Goal: Task Accomplishment & Management: Use online tool/utility

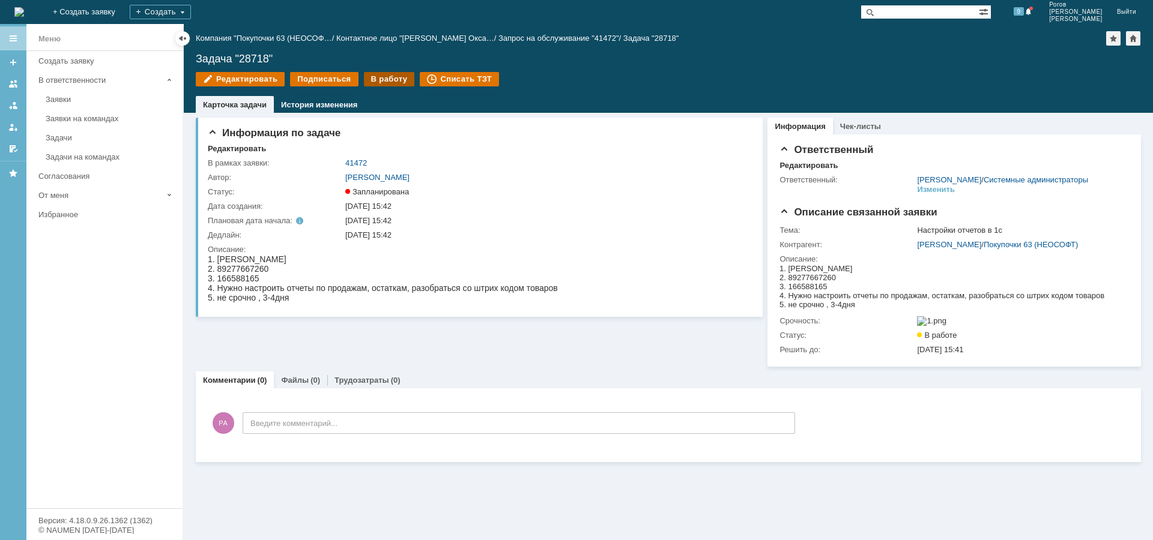
click at [386, 83] on div "В работу" at bounding box center [389, 79] width 51 height 14
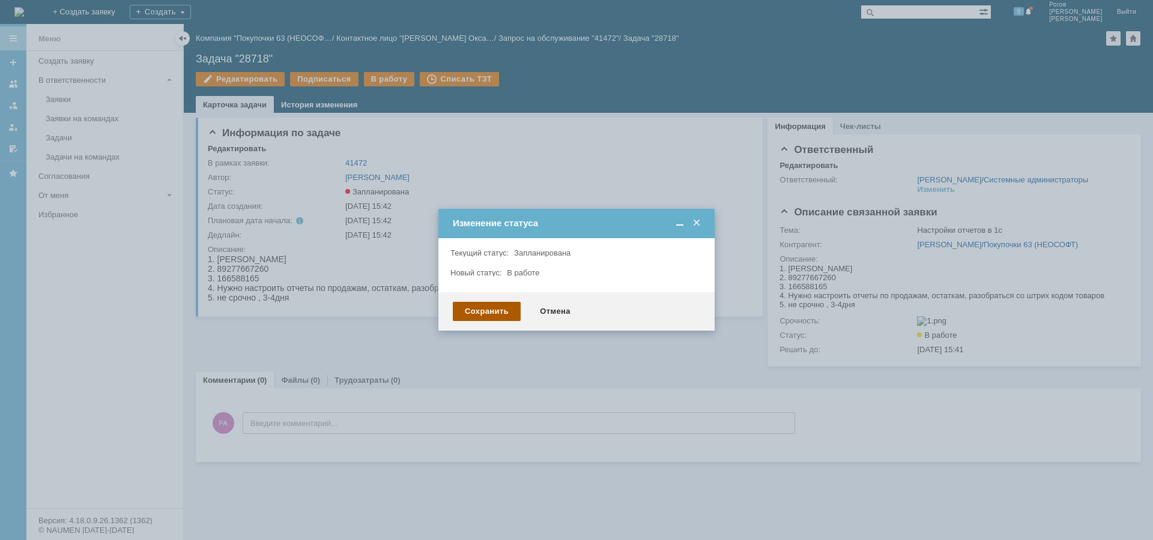
click at [480, 317] on div "Сохранить" at bounding box center [487, 311] width 68 height 19
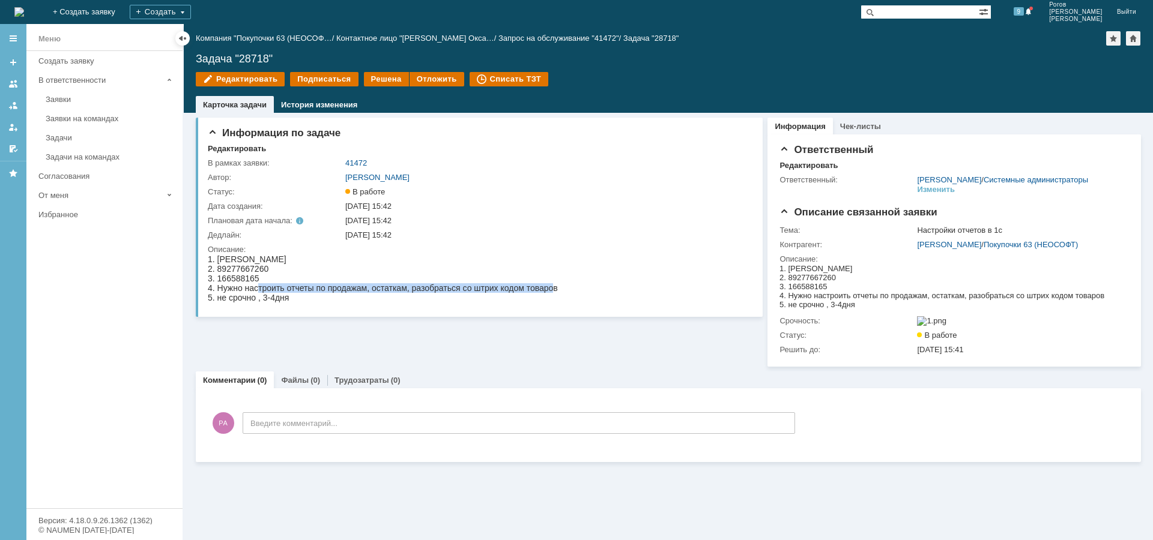
drag, startPoint x: 258, startPoint y: 290, endPoint x: 549, endPoint y: 289, distance: 291.2
click at [549, 289] on div "4. Нужно настроить отчеты по продажам, остаткам, разобраться со штрих кодом тов…" at bounding box center [383, 288] width 350 height 10
click at [435, 277] on div "3. 166588165" at bounding box center [383, 279] width 350 height 10
click at [77, 139] on div "Задачи" at bounding box center [111, 137] width 130 height 9
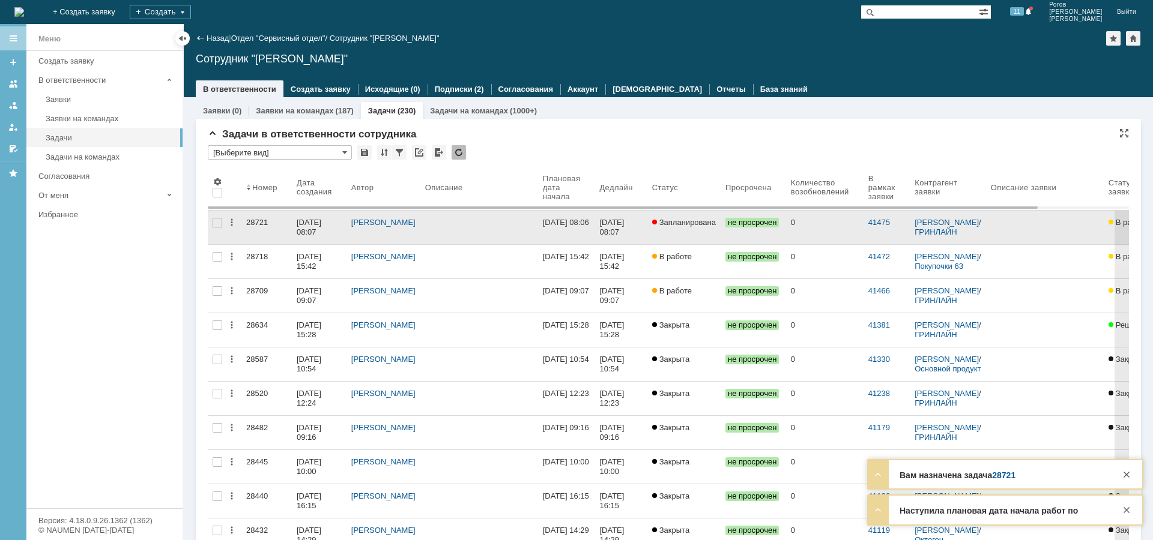
click at [255, 220] on div "28721" at bounding box center [266, 223] width 41 height 10
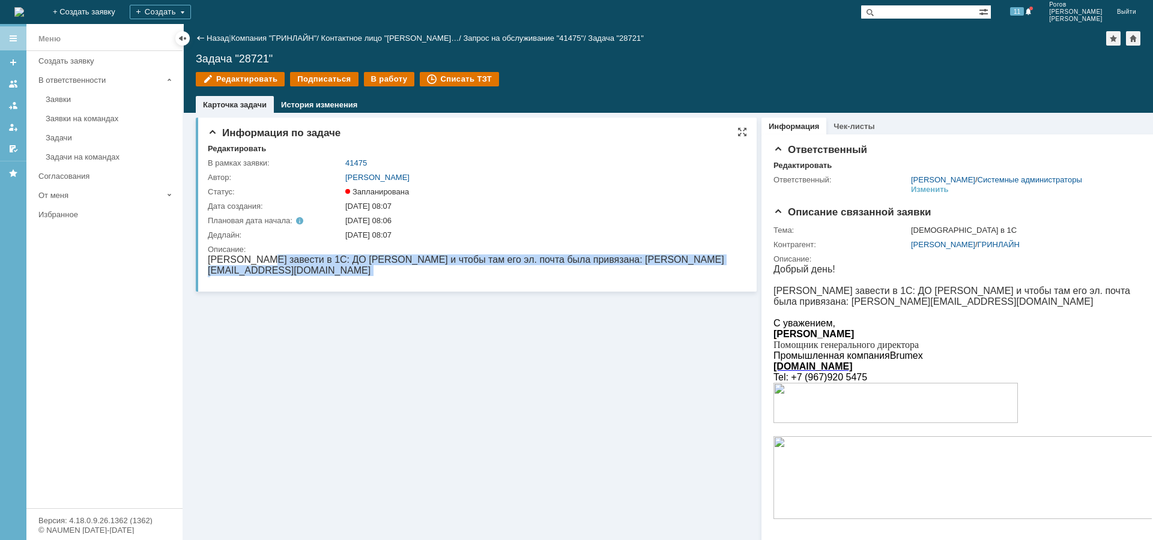
drag, startPoint x: 261, startPoint y: 261, endPoint x: 732, endPoint y: 265, distance: 471.9
click at [732, 265] on html "[PERSON_NAME] завести в 1С: ДО [PERSON_NAME] и чтобы там его эл. почта была при…" at bounding box center [477, 271] width 539 height 32
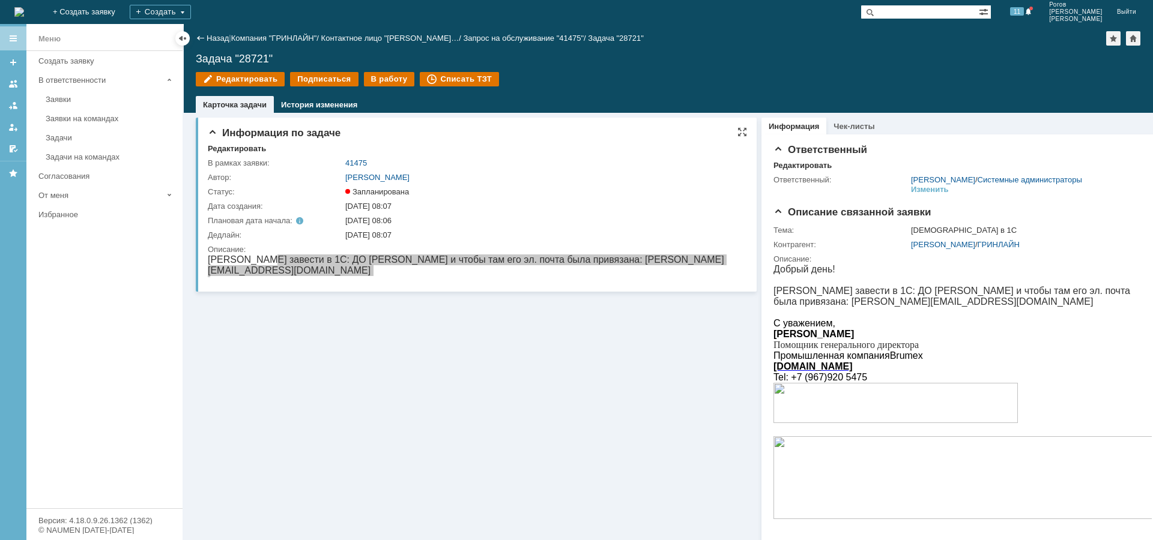
click at [590, 287] on div "Информация по задаче Редактировать В рамках заявки: 41475 Автор: [PERSON_NAME]:…" at bounding box center [476, 205] width 561 height 174
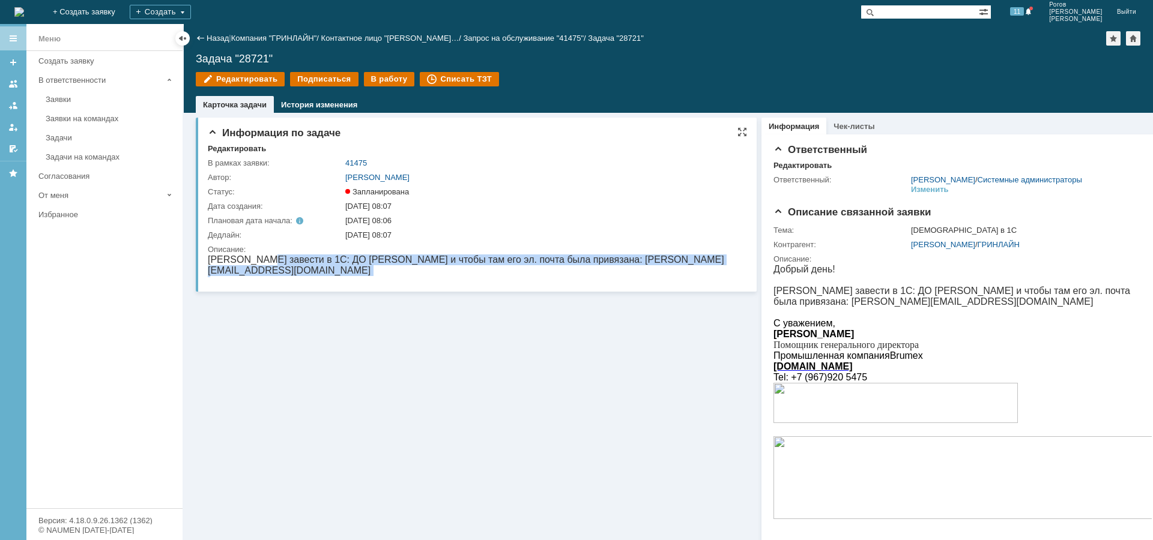
click at [341, 255] on p "[PERSON_NAME] завести в 1С: ДО [PERSON_NAME] и чтобы там его эл. почта была при…" at bounding box center [477, 266] width 539 height 22
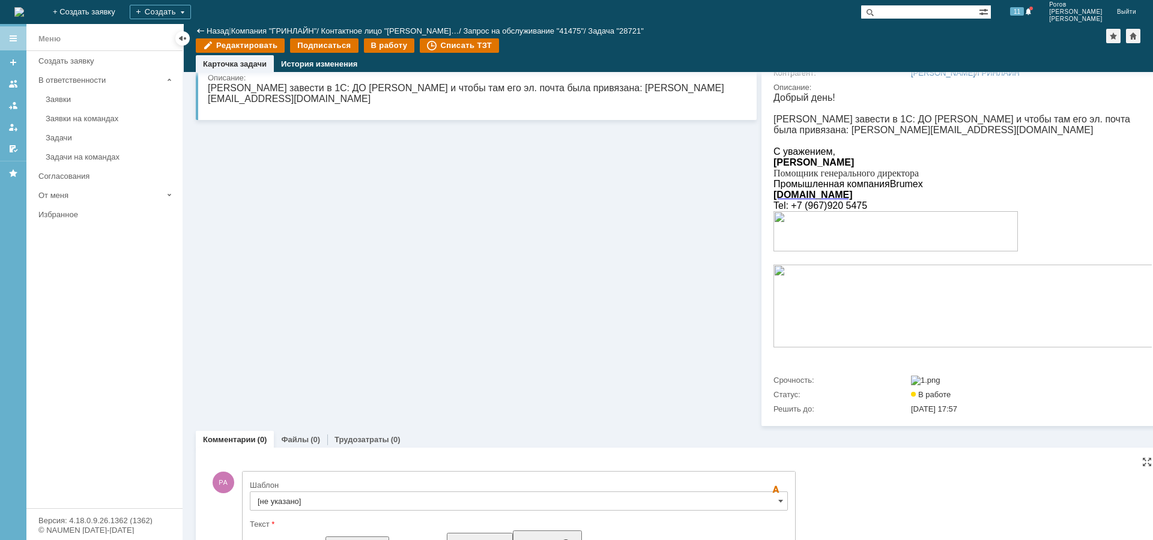
scroll to position [376, 0]
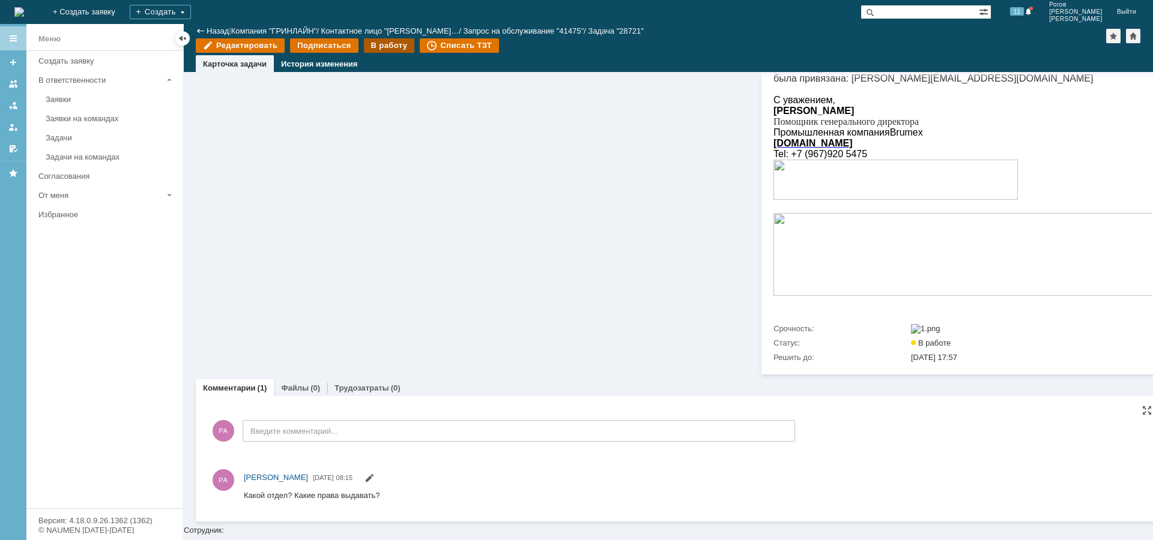
scroll to position [0, 0]
click at [390, 40] on div "В работу" at bounding box center [389, 45] width 51 height 14
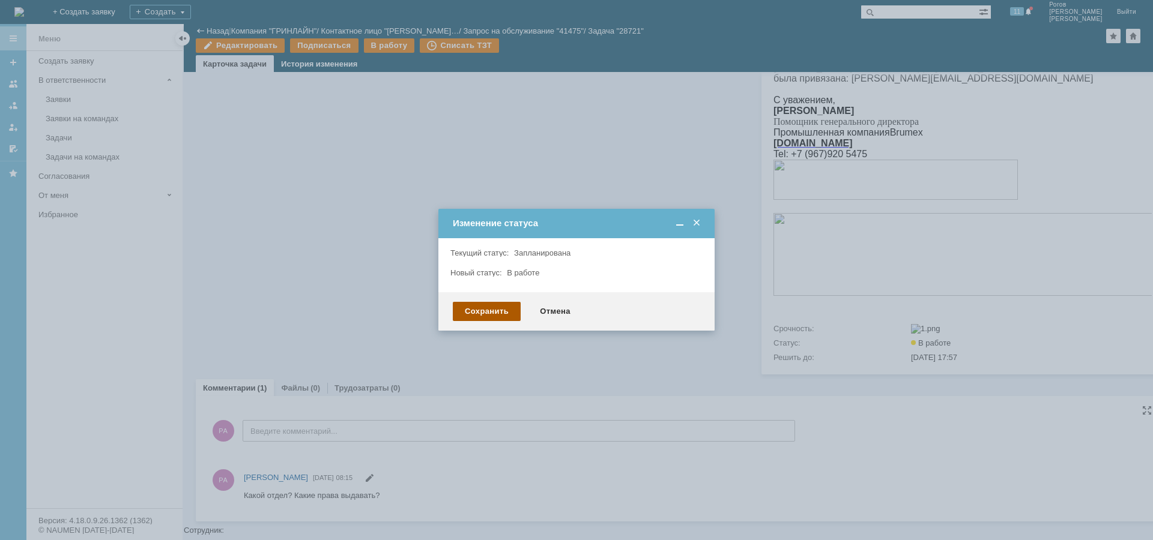
click at [480, 312] on div "Сохранить" at bounding box center [487, 311] width 68 height 19
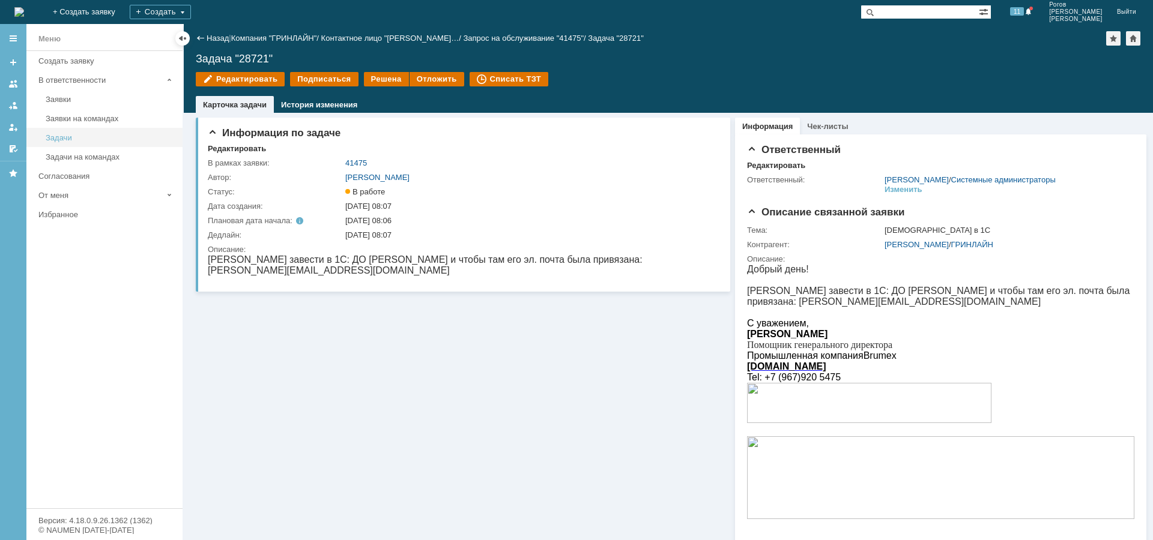
click at [65, 136] on div "Задачи" at bounding box center [111, 137] width 130 height 9
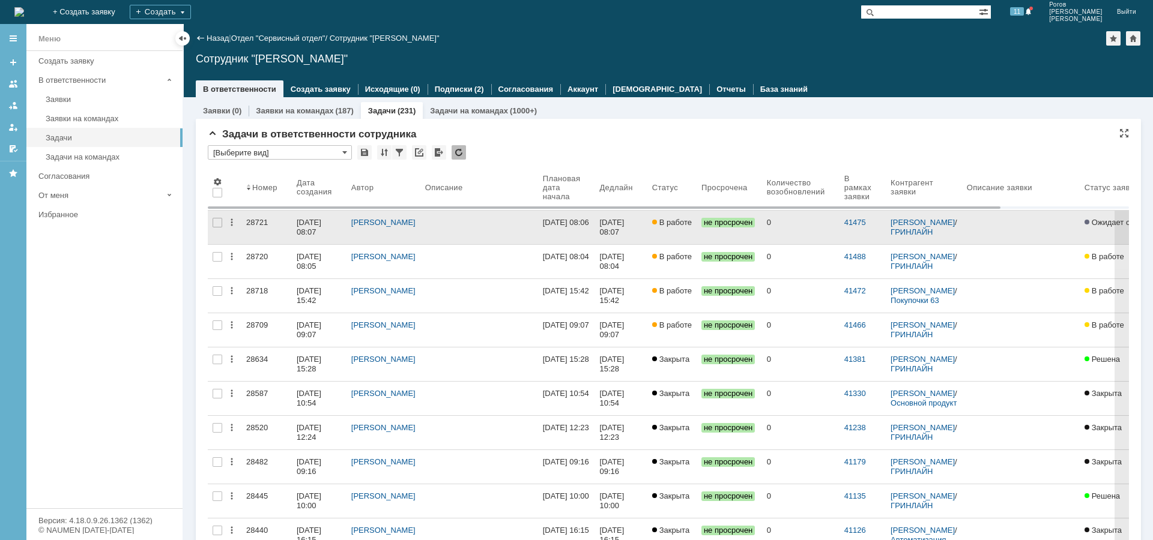
click at [256, 223] on div "28721" at bounding box center [266, 223] width 41 height 10
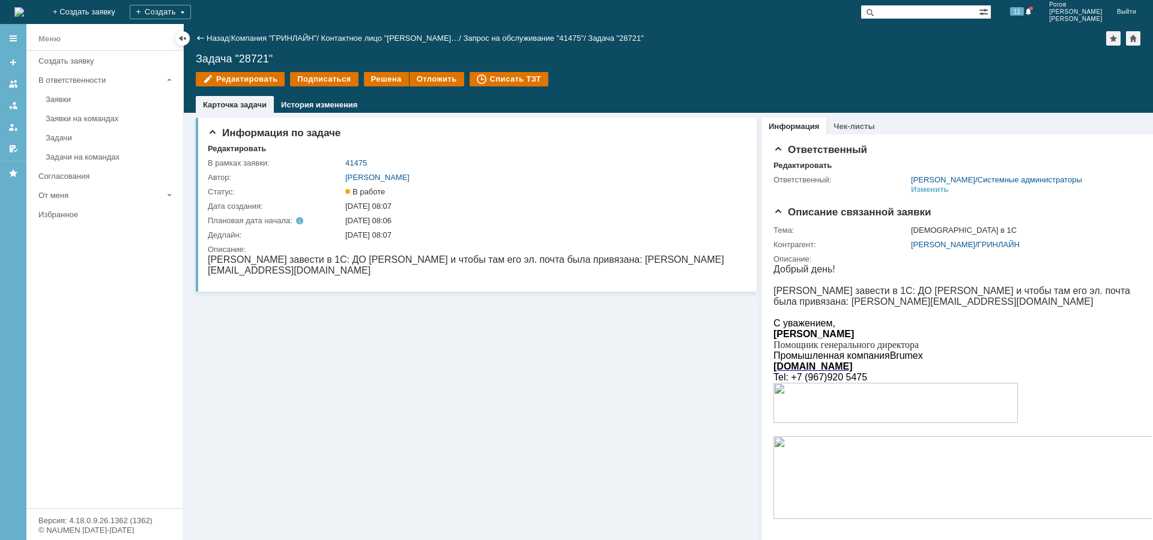
click at [63, 133] on link "Задачи" at bounding box center [110, 137] width 139 height 19
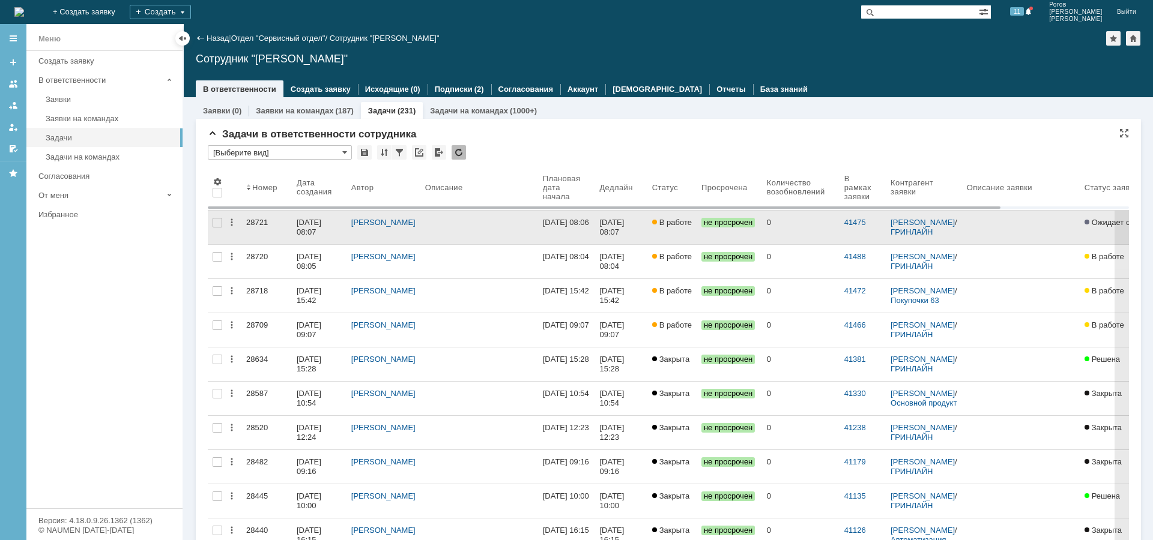
click at [248, 218] on div "28721" at bounding box center [266, 223] width 41 height 10
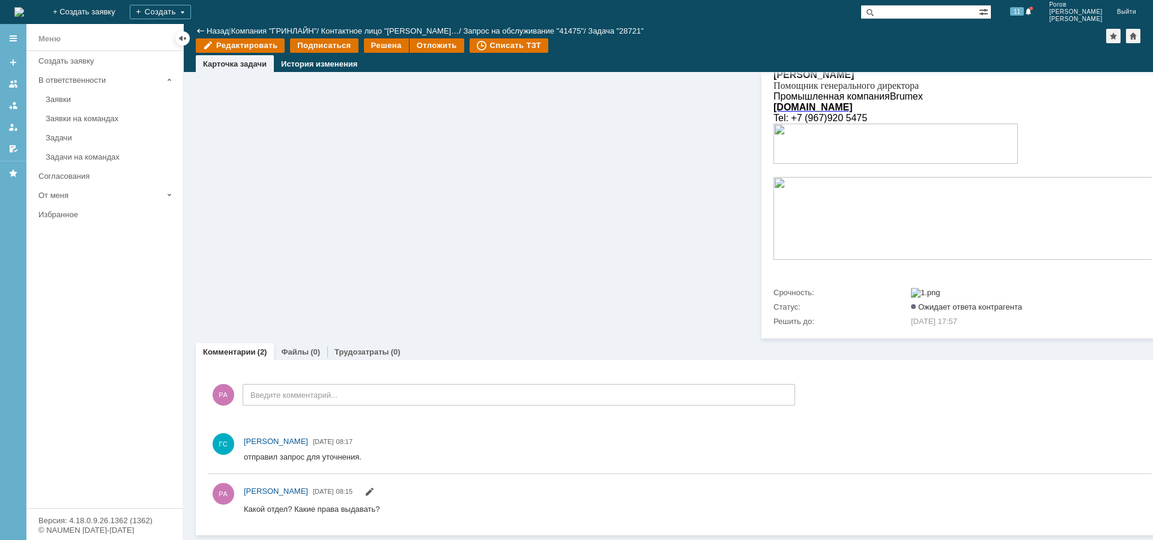
scroll to position [233, 0]
click at [70, 130] on link "Задачи" at bounding box center [110, 137] width 139 height 19
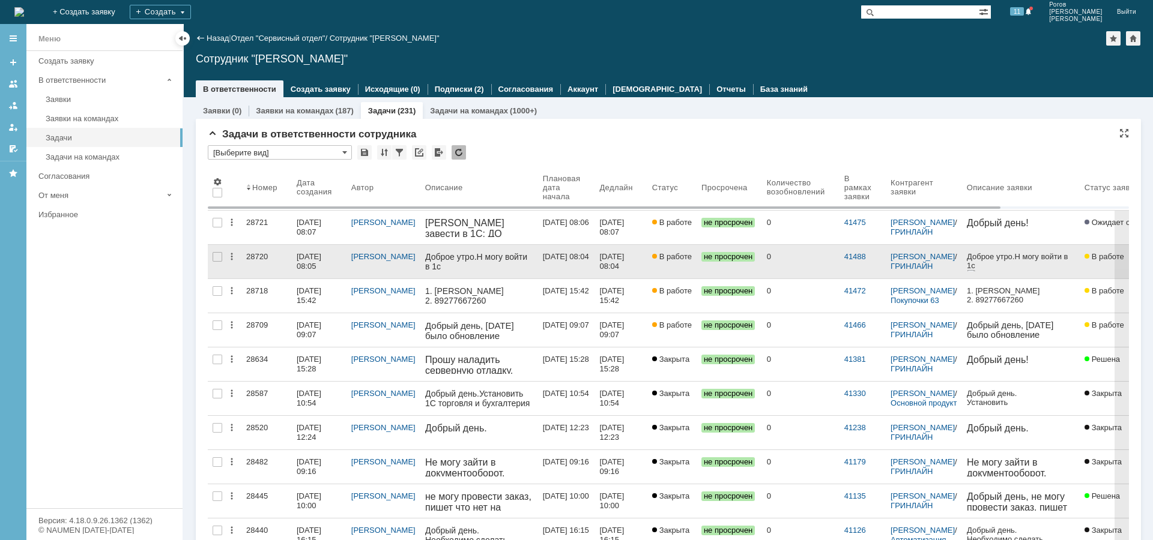
click at [252, 255] on div "28720" at bounding box center [266, 257] width 41 height 10
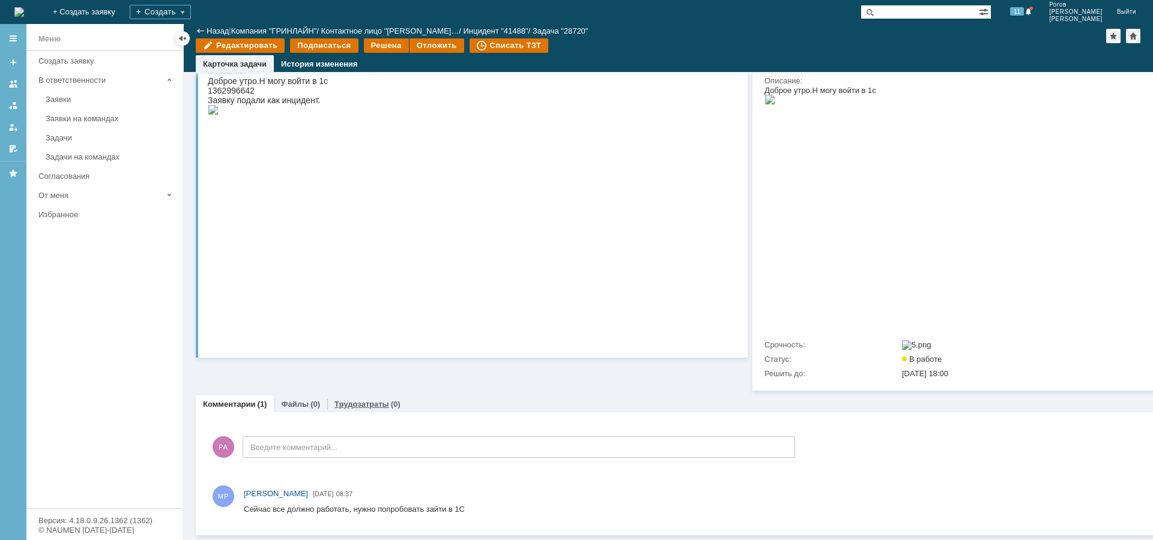
drag, startPoint x: 347, startPoint y: 394, endPoint x: 139, endPoint y: 219, distance: 272.2
click at [347, 400] on link "Трудозатраты" at bounding box center [361, 404] width 55 height 9
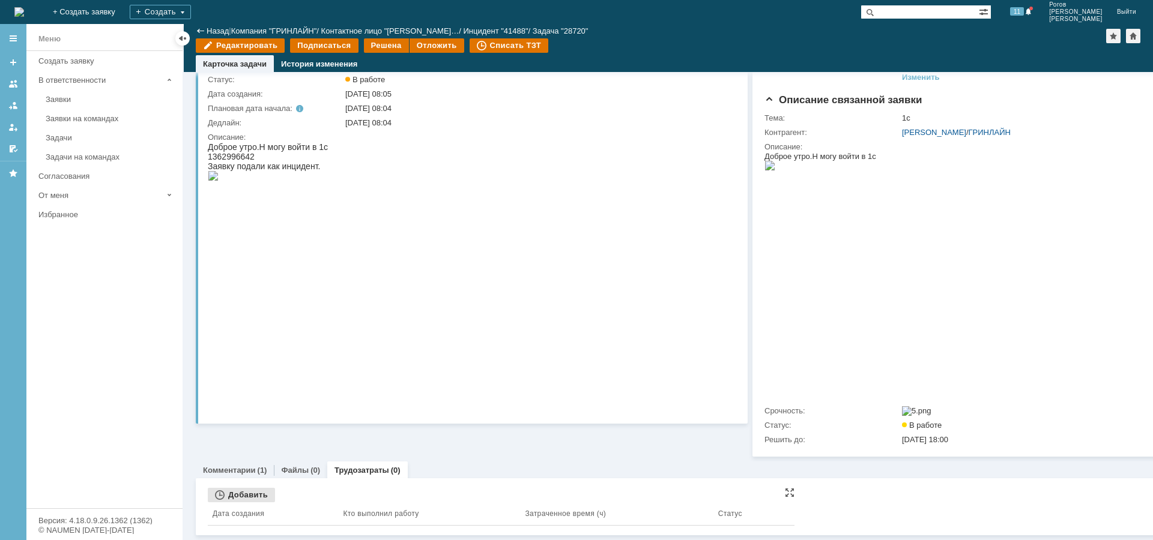
click at [239, 488] on div "Добавить" at bounding box center [241, 495] width 67 height 14
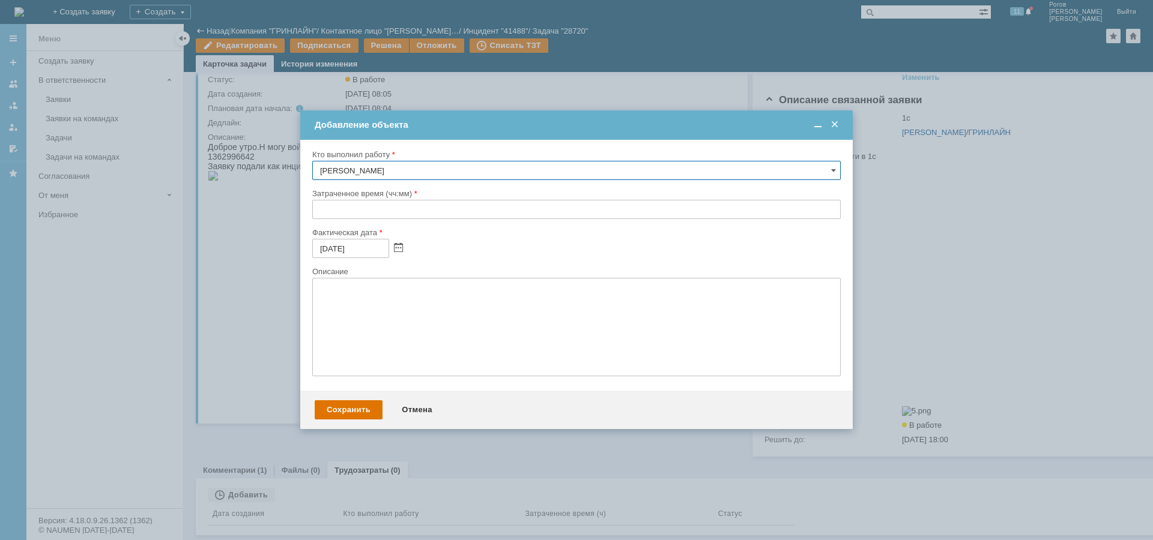
click at [382, 208] on input "text" at bounding box center [576, 209] width 528 height 19
type input "00:30"
click at [338, 415] on div "Сохранить" at bounding box center [349, 409] width 68 height 19
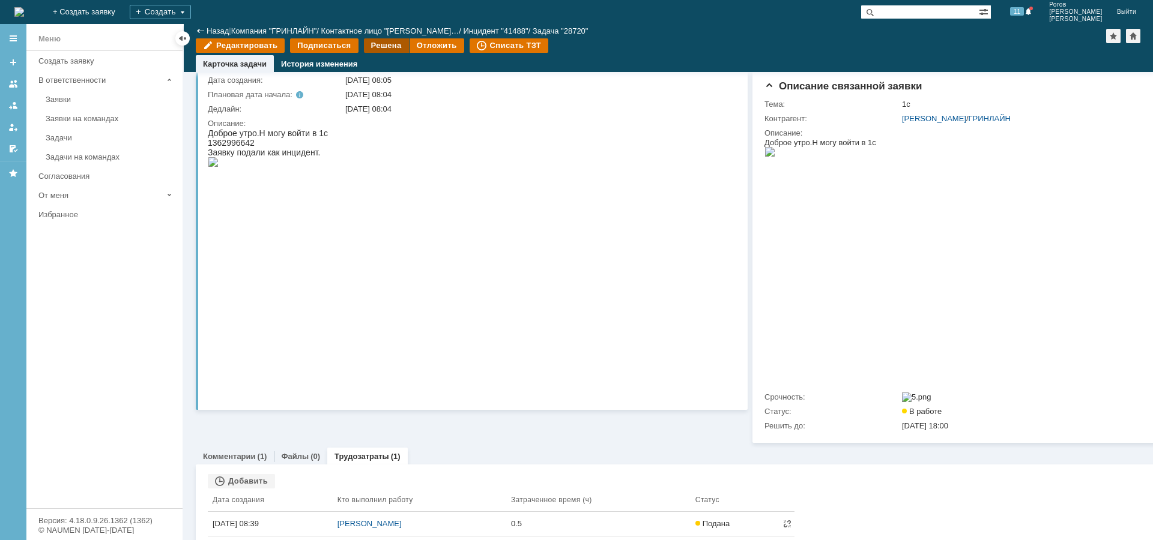
click at [381, 46] on div "Решена" at bounding box center [386, 45] width 45 height 14
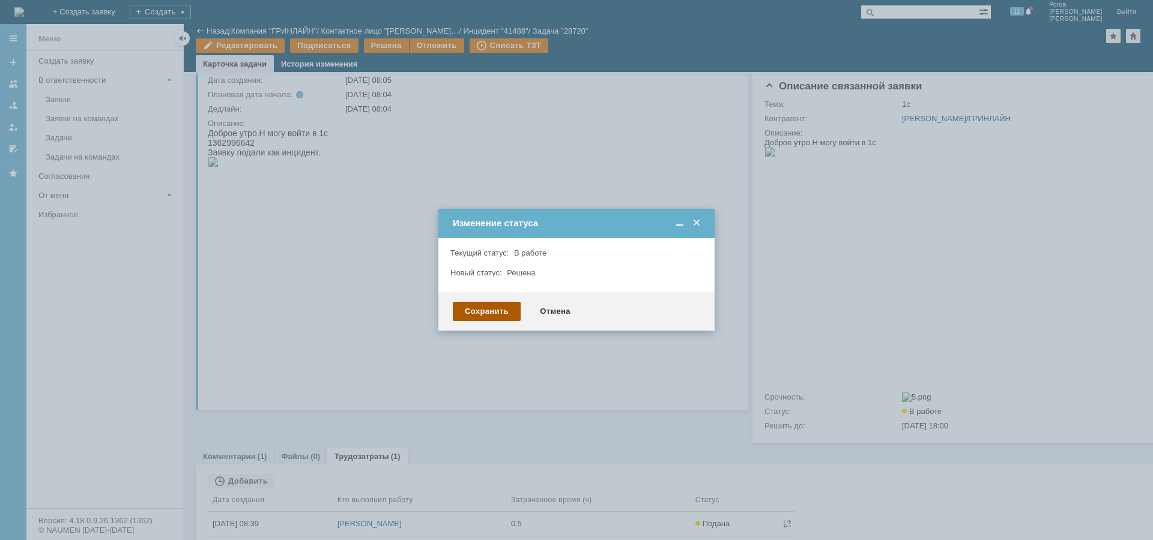
click at [500, 315] on div "Сохранить" at bounding box center [487, 311] width 68 height 19
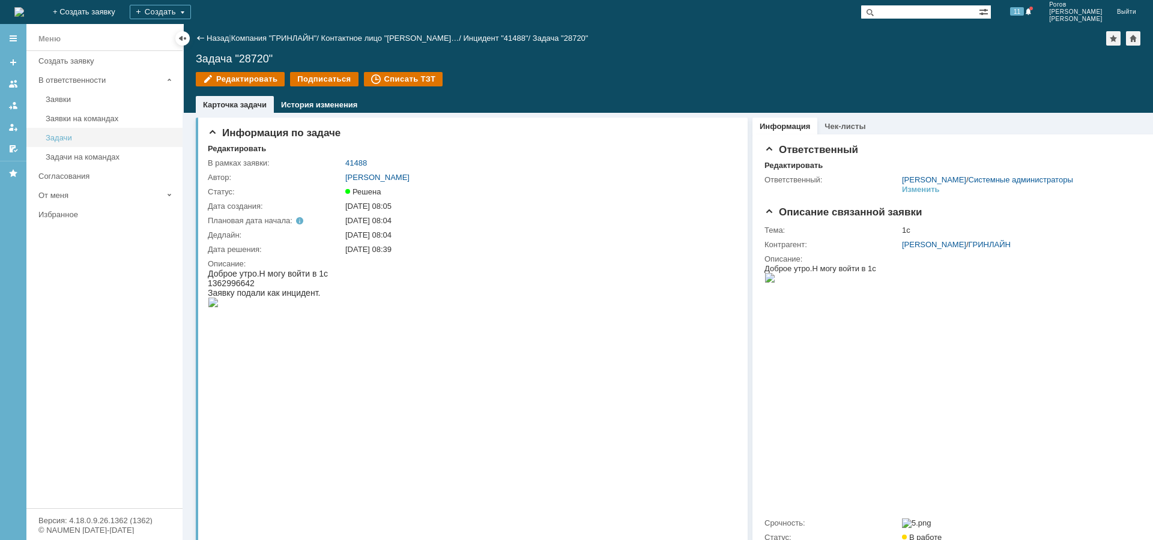
click at [82, 137] on div "Задачи" at bounding box center [111, 137] width 130 height 9
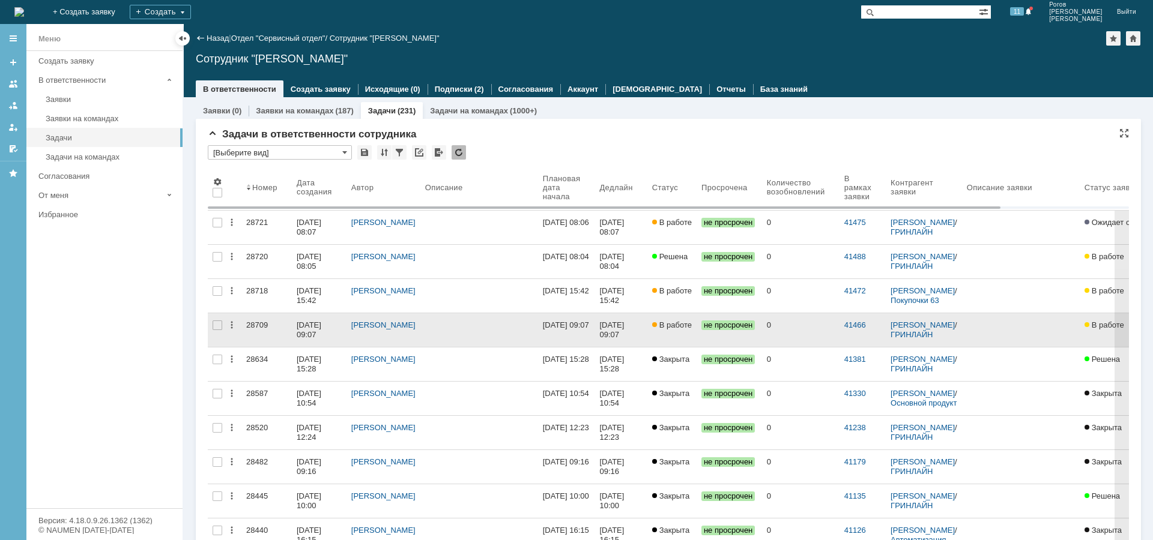
click at [256, 325] on div "28709" at bounding box center [266, 326] width 41 height 10
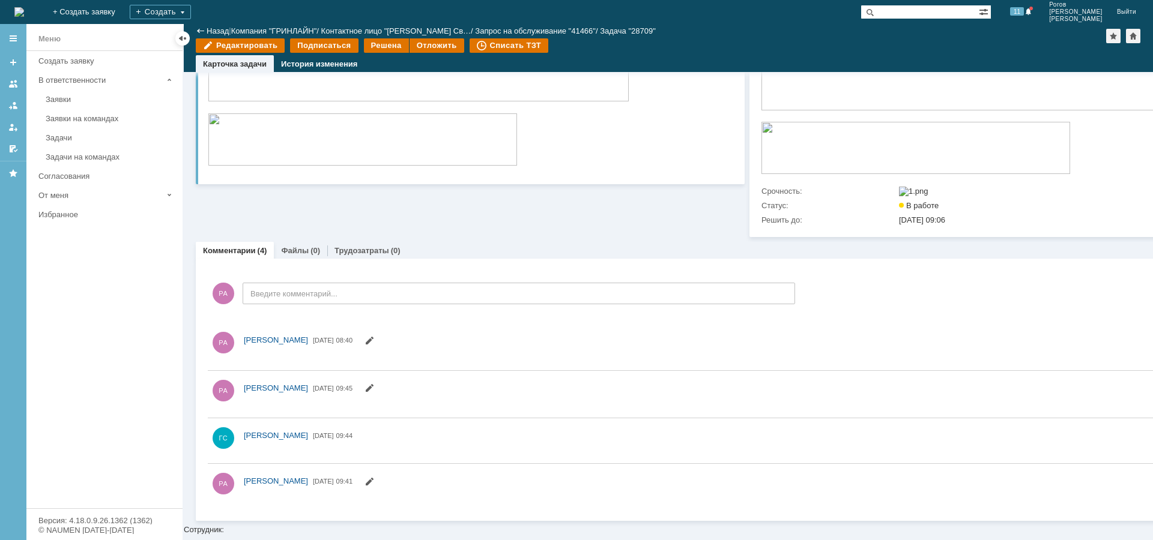
drag, startPoint x: 227, startPoint y: 97, endPoint x: 213, endPoint y: 97, distance: 14.4
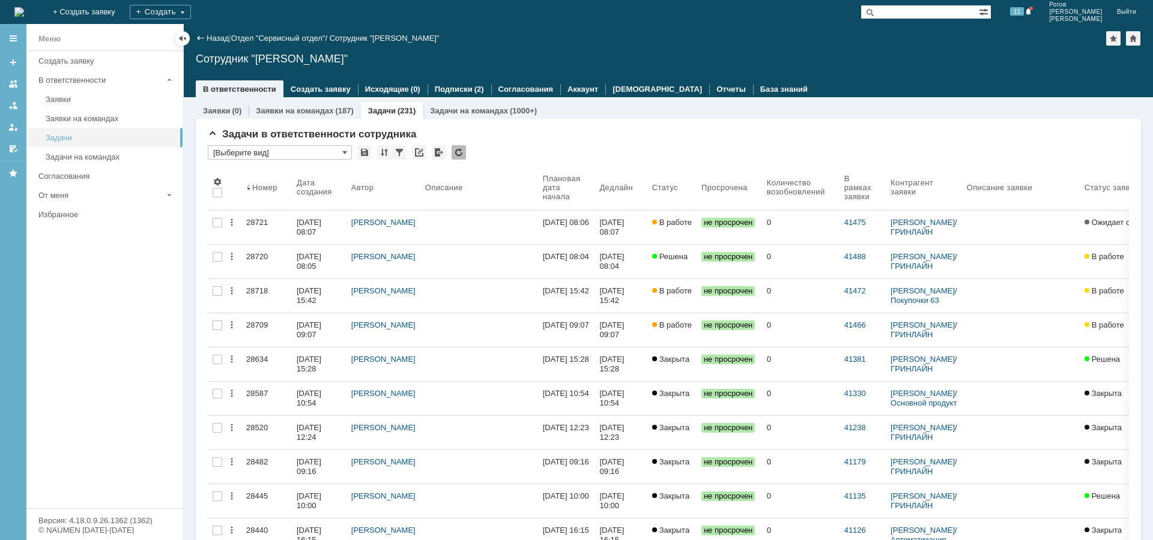
click at [67, 134] on div "Задачи" at bounding box center [111, 137] width 130 height 9
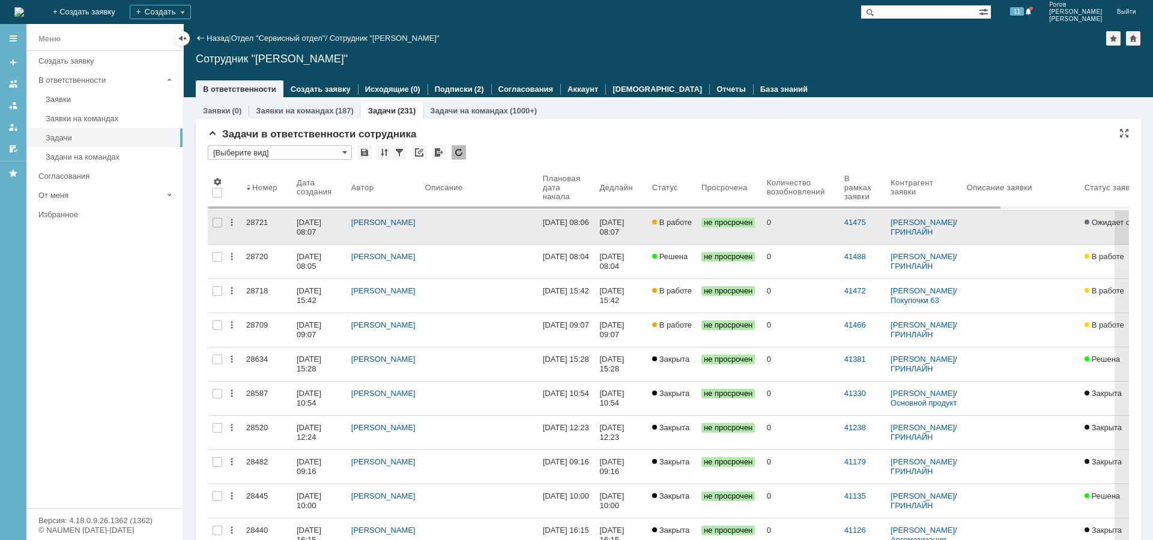
click at [259, 225] on div "28721" at bounding box center [266, 223] width 41 height 10
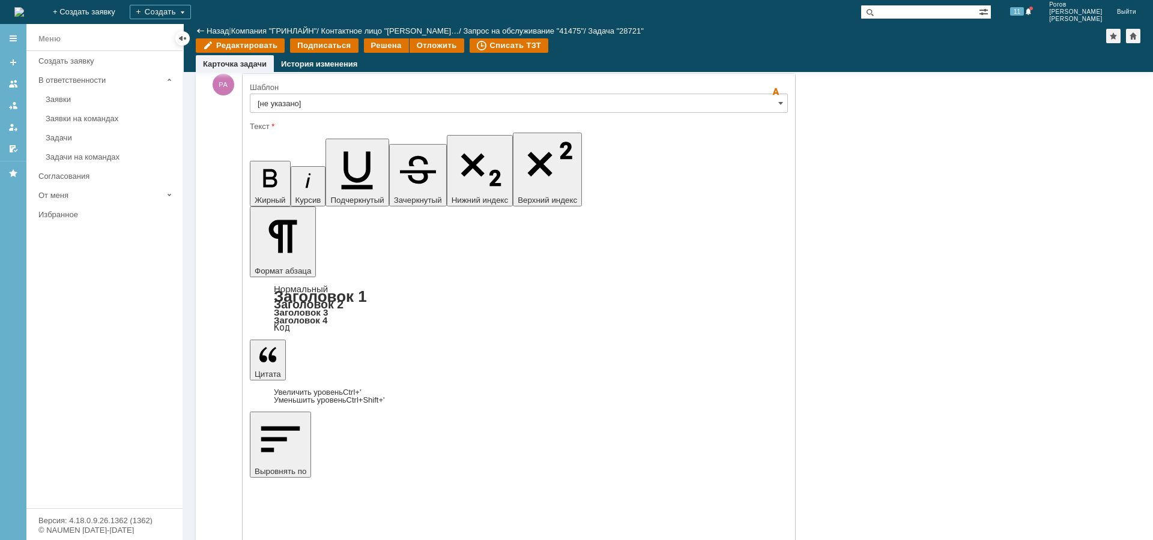
scroll to position [533, 0]
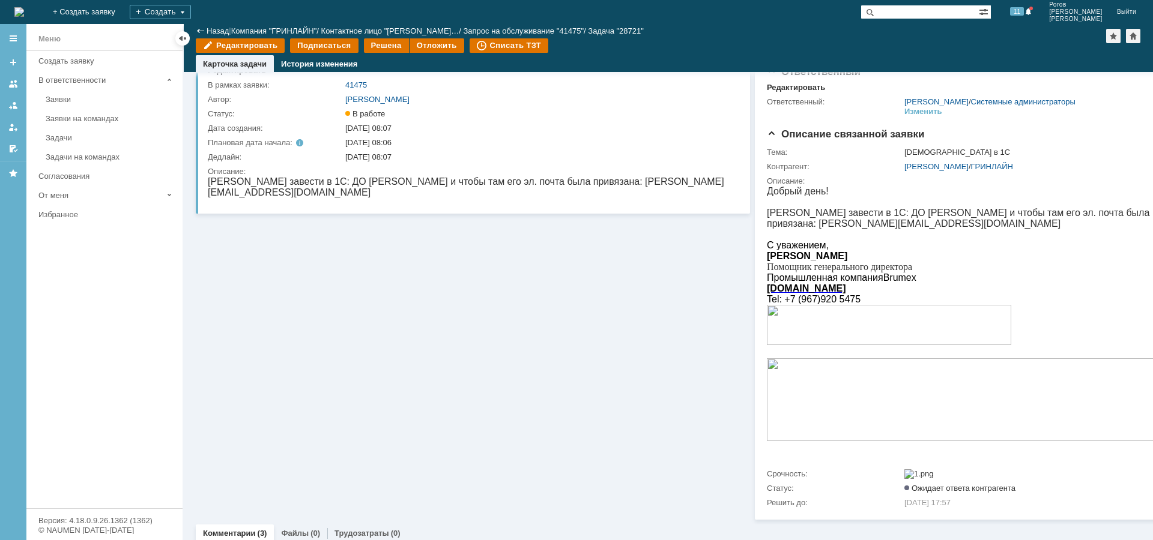
scroll to position [0, 0]
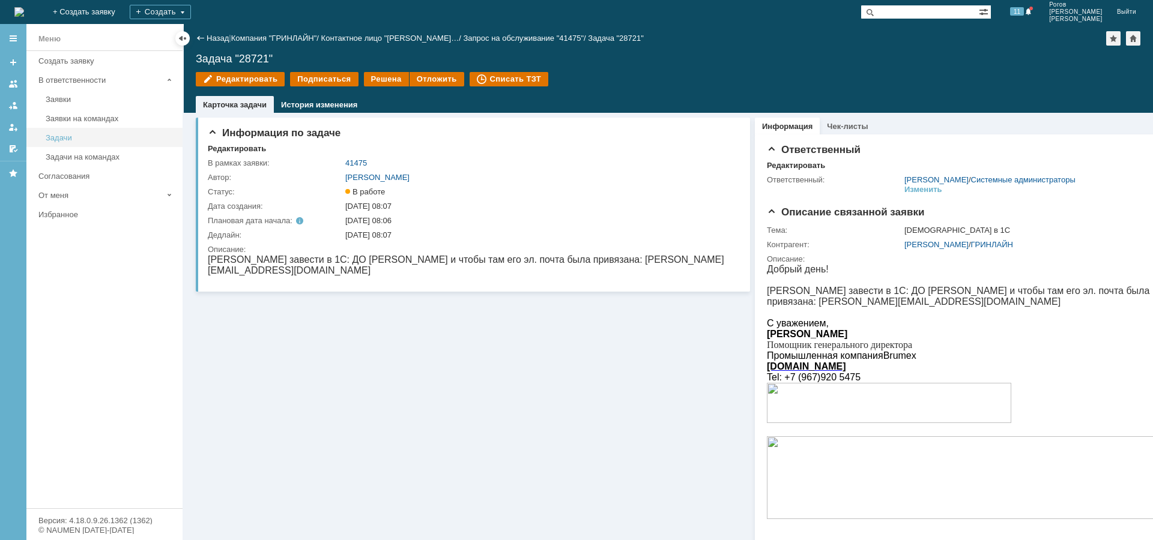
click at [55, 136] on div "Задачи" at bounding box center [111, 137] width 130 height 9
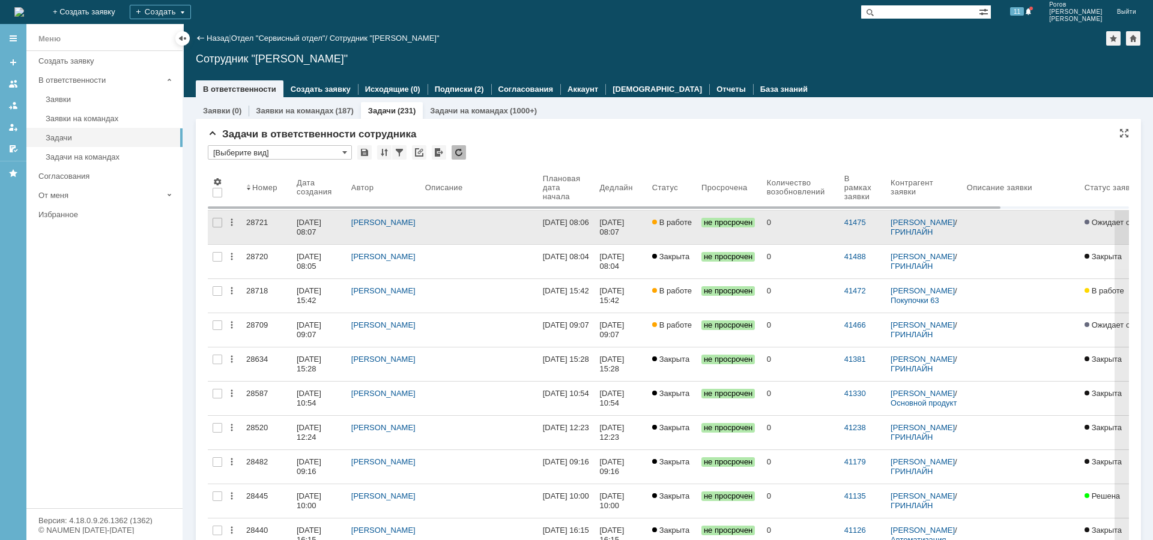
click at [252, 222] on div "28721" at bounding box center [266, 223] width 41 height 10
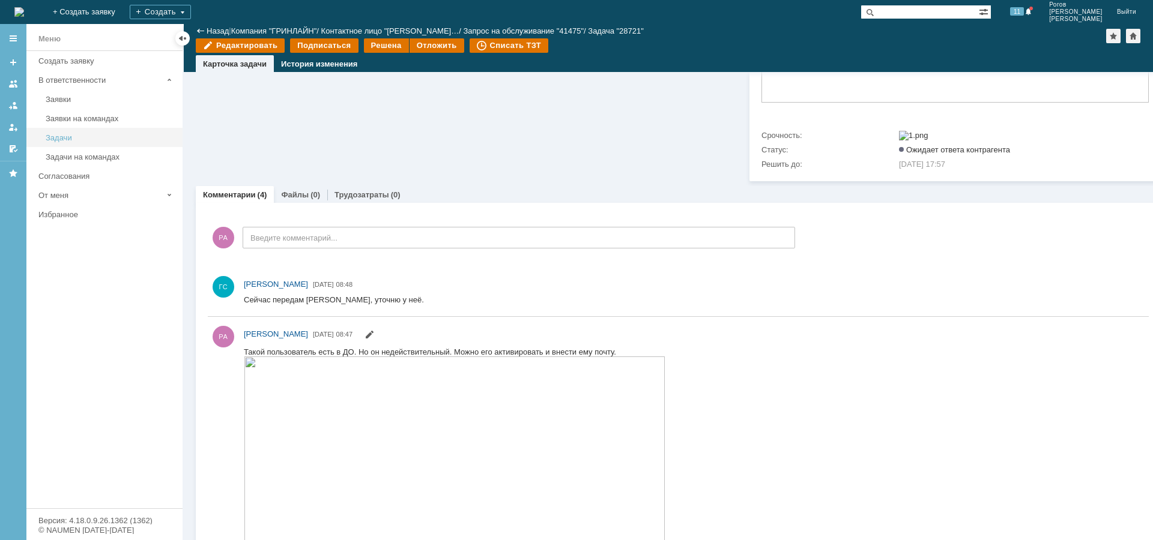
scroll to position [420, 0]
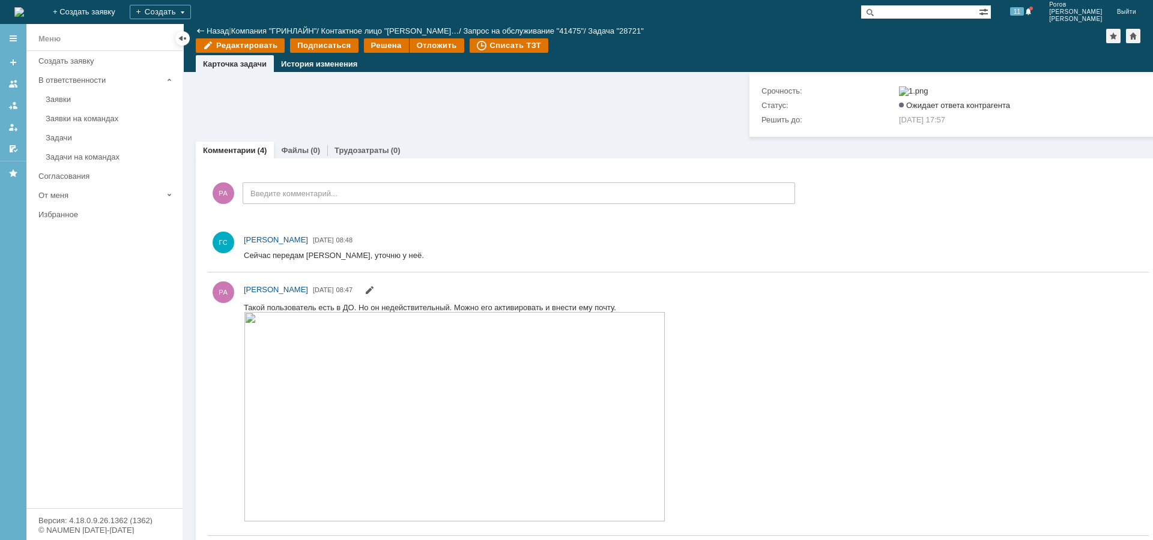
click at [75, 137] on div "Задачи" at bounding box center [111, 137] width 130 height 9
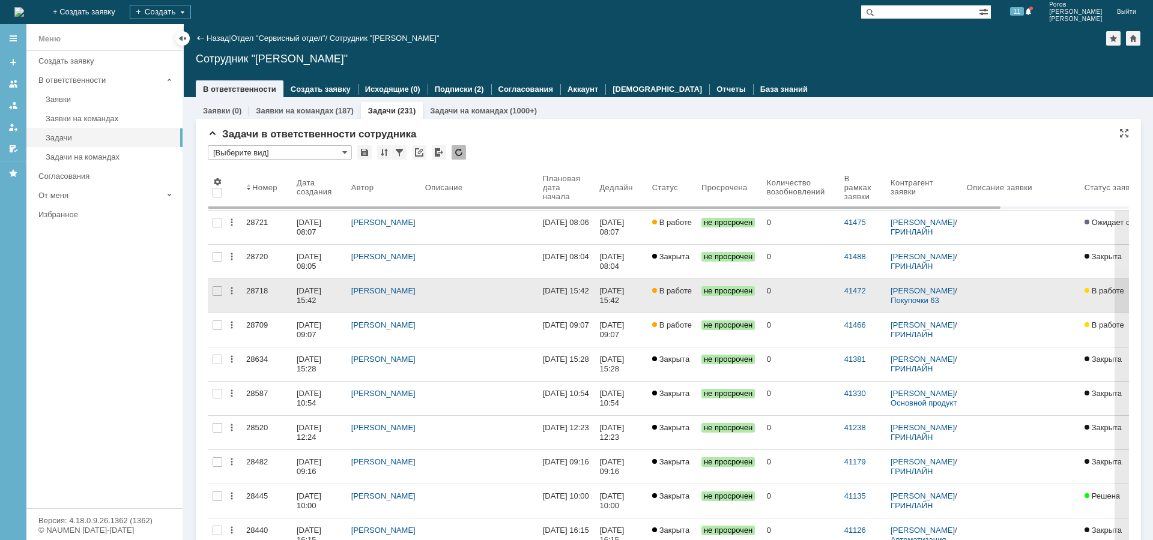
click at [256, 325] on div "28709" at bounding box center [266, 326] width 41 height 10
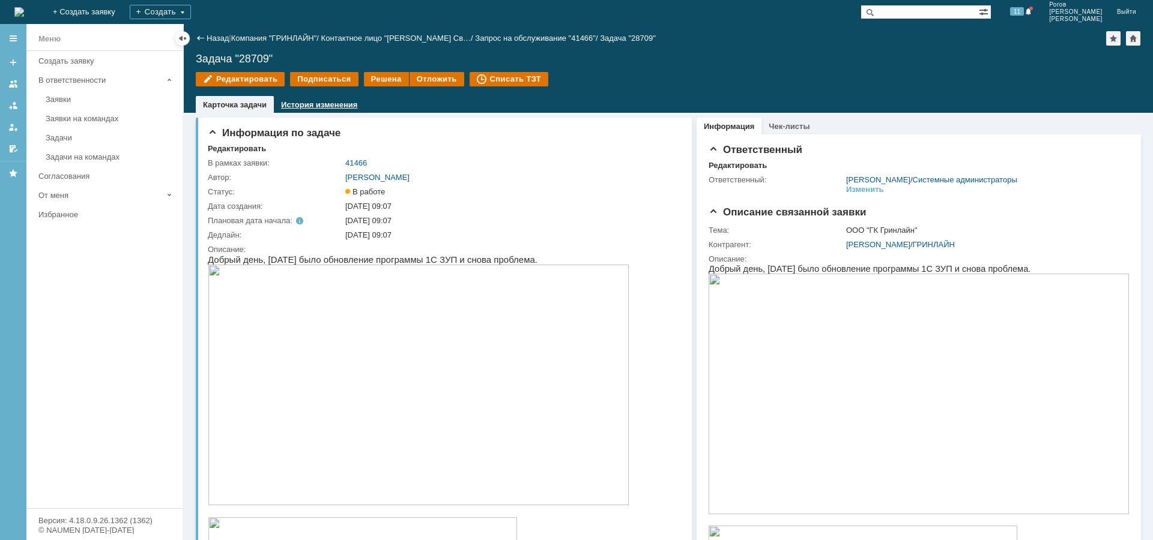
click at [316, 102] on link "История изменения" at bounding box center [319, 104] width 76 height 9
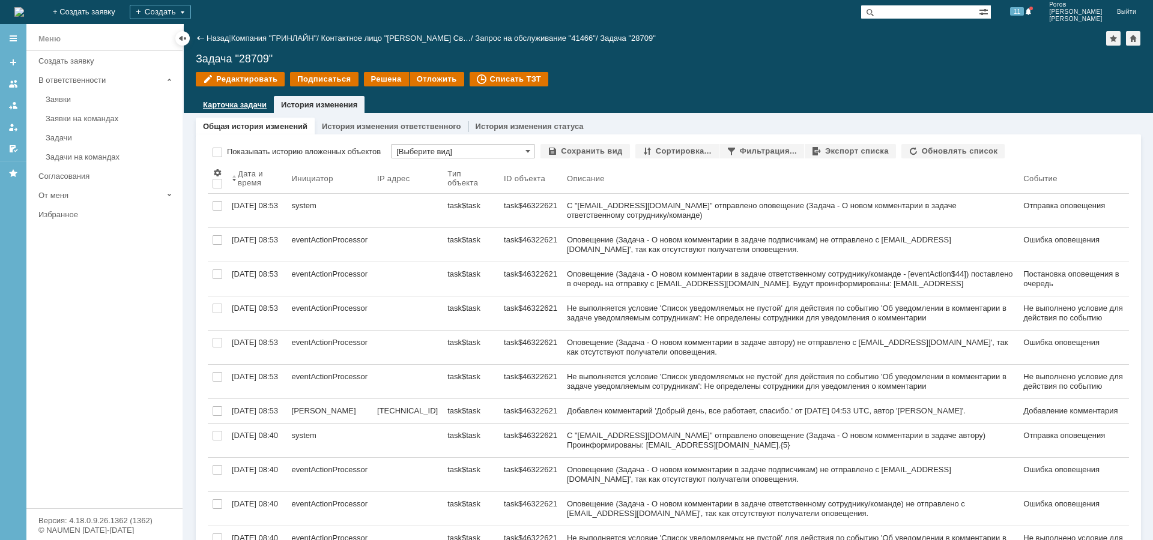
click at [241, 103] on link "Карточка задачи" at bounding box center [235, 104] width 64 height 9
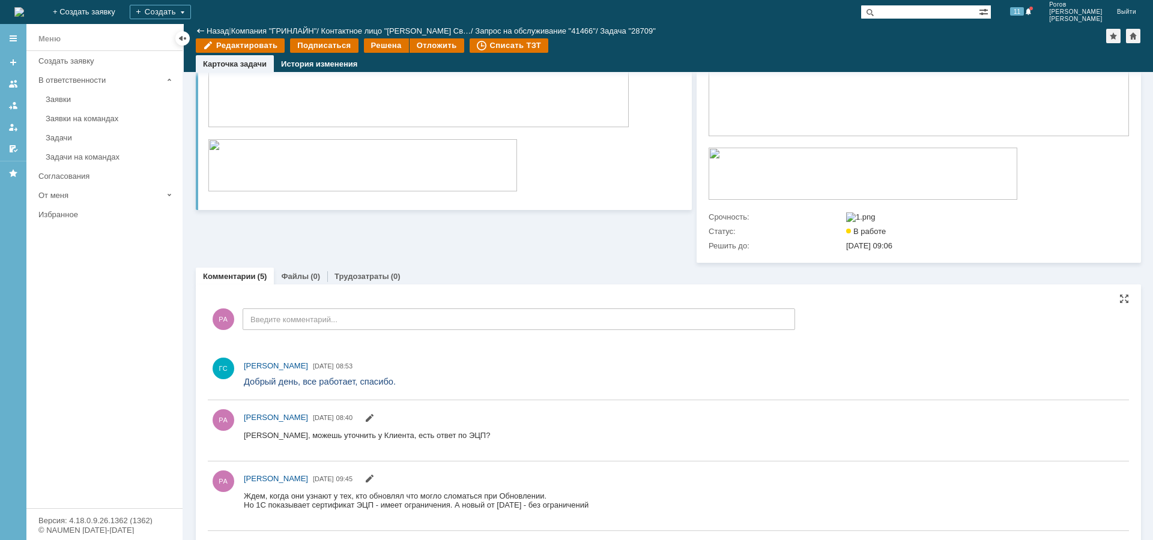
scroll to position [480, 0]
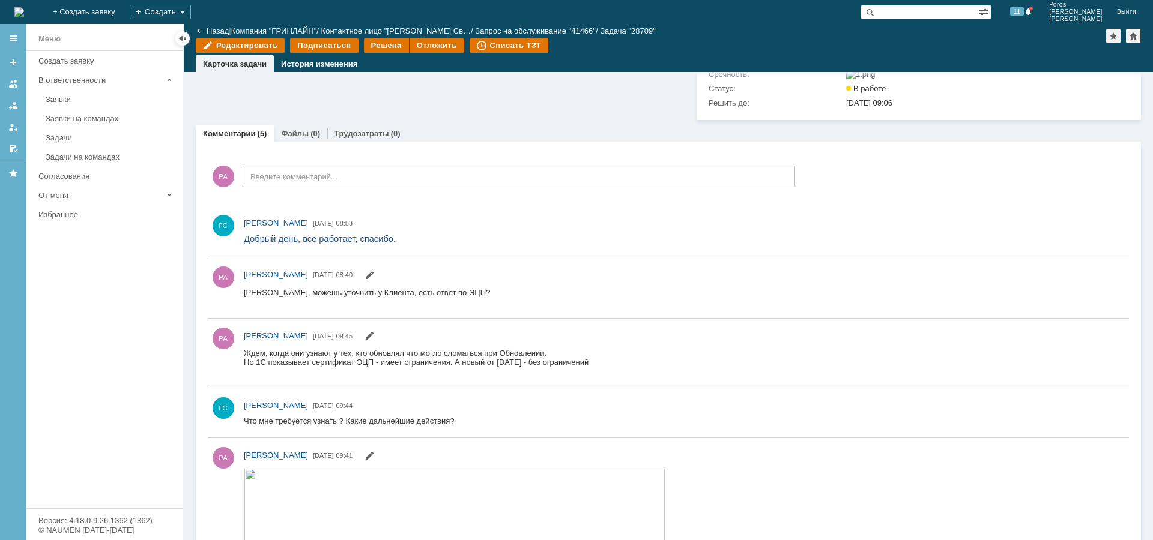
click at [358, 138] on link "Трудозатраты" at bounding box center [361, 133] width 55 height 9
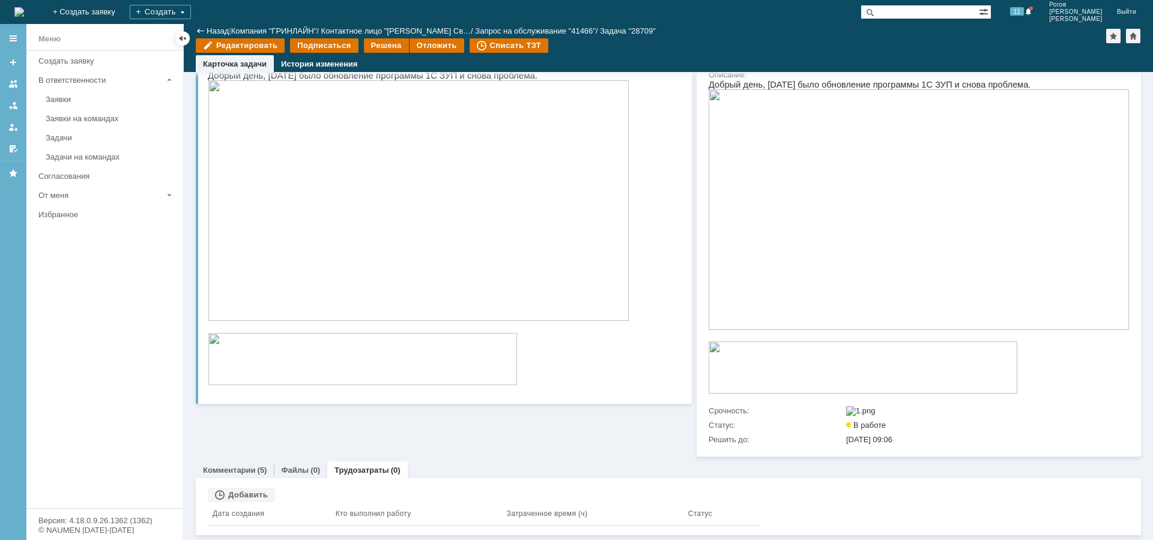
scroll to position [148, 0]
drag, startPoint x: 238, startPoint y: 493, endPoint x: 257, endPoint y: 493, distance: 18.6
click at [239, 493] on div "Добавить" at bounding box center [241, 495] width 67 height 14
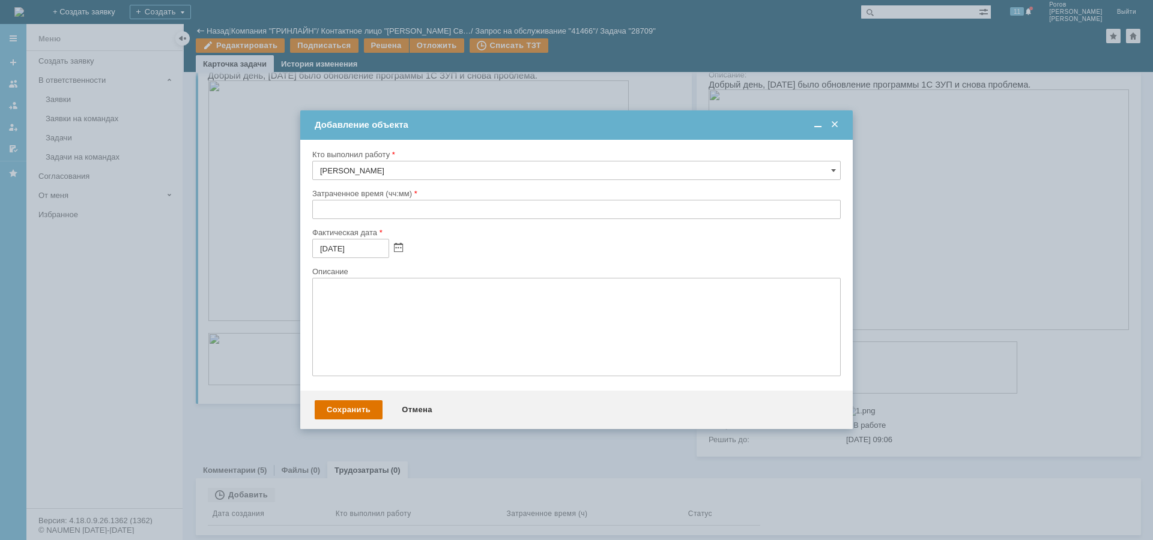
click at [361, 200] on div "Затраченное время (чч:мм)" at bounding box center [576, 208] width 528 height 39
click at [354, 199] on div at bounding box center [354, 199] width 0 height 0
click at [342, 208] on input "text" at bounding box center [576, 209] width 528 height 19
type input "00:30"
click at [345, 412] on div "Сохранить" at bounding box center [349, 409] width 68 height 19
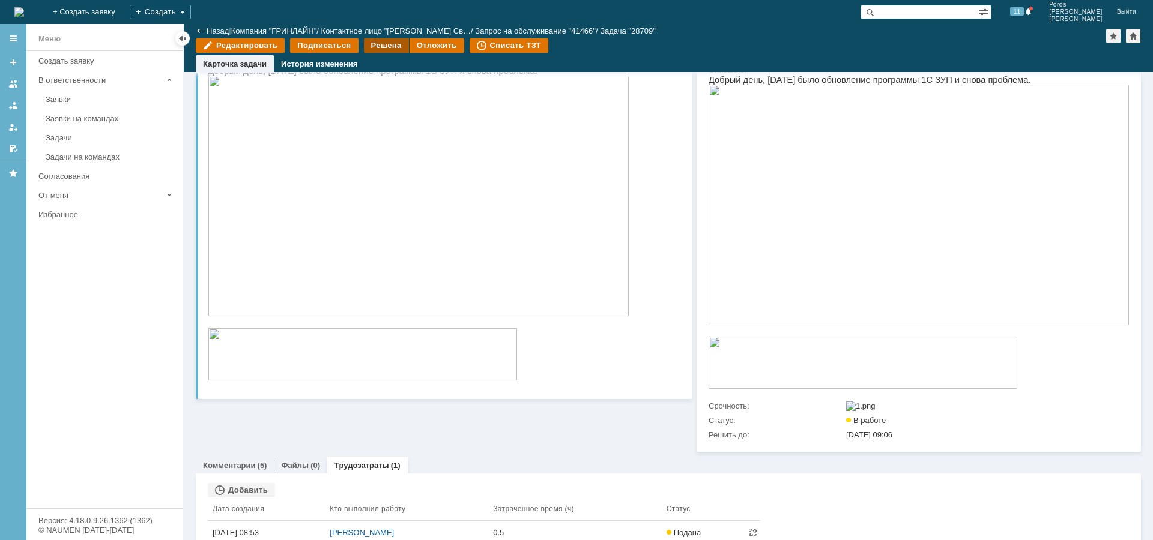
click at [380, 46] on div "Решена" at bounding box center [386, 45] width 45 height 14
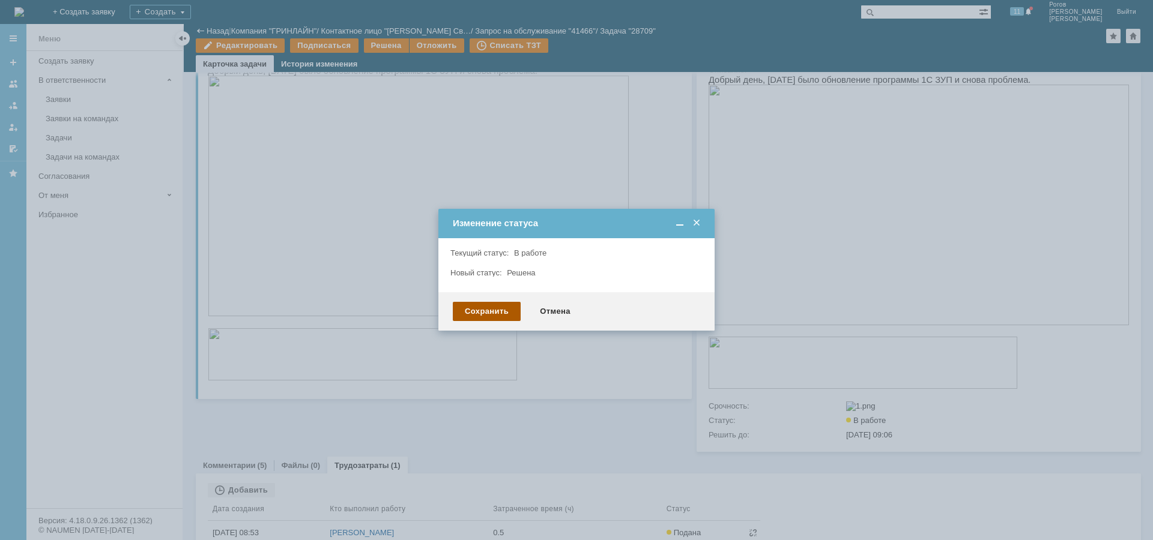
click at [506, 314] on div "Сохранить" at bounding box center [487, 311] width 68 height 19
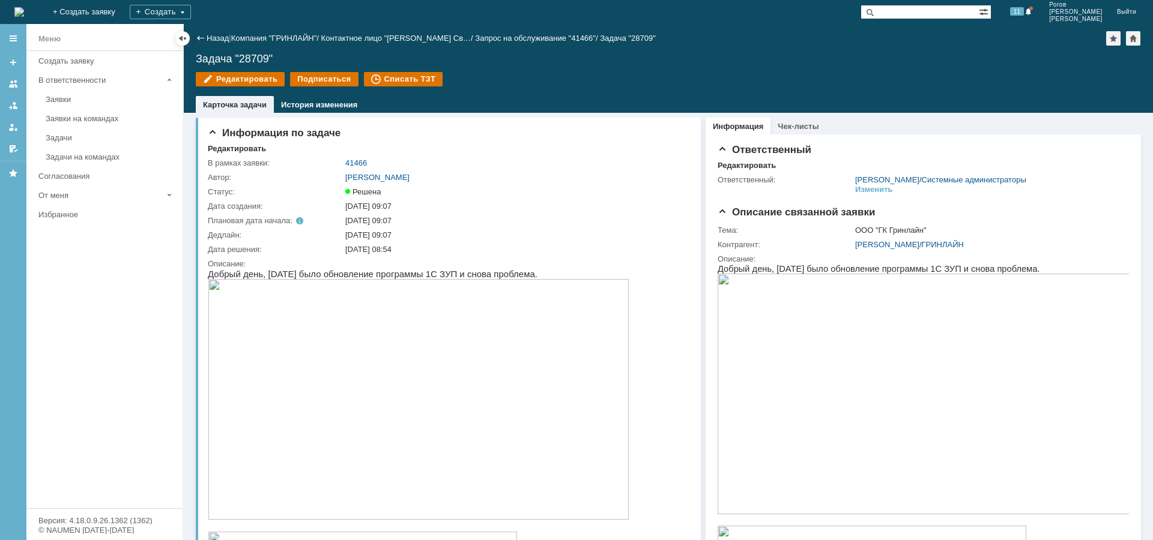
scroll to position [0, 0]
